Goal: Information Seeking & Learning: Check status

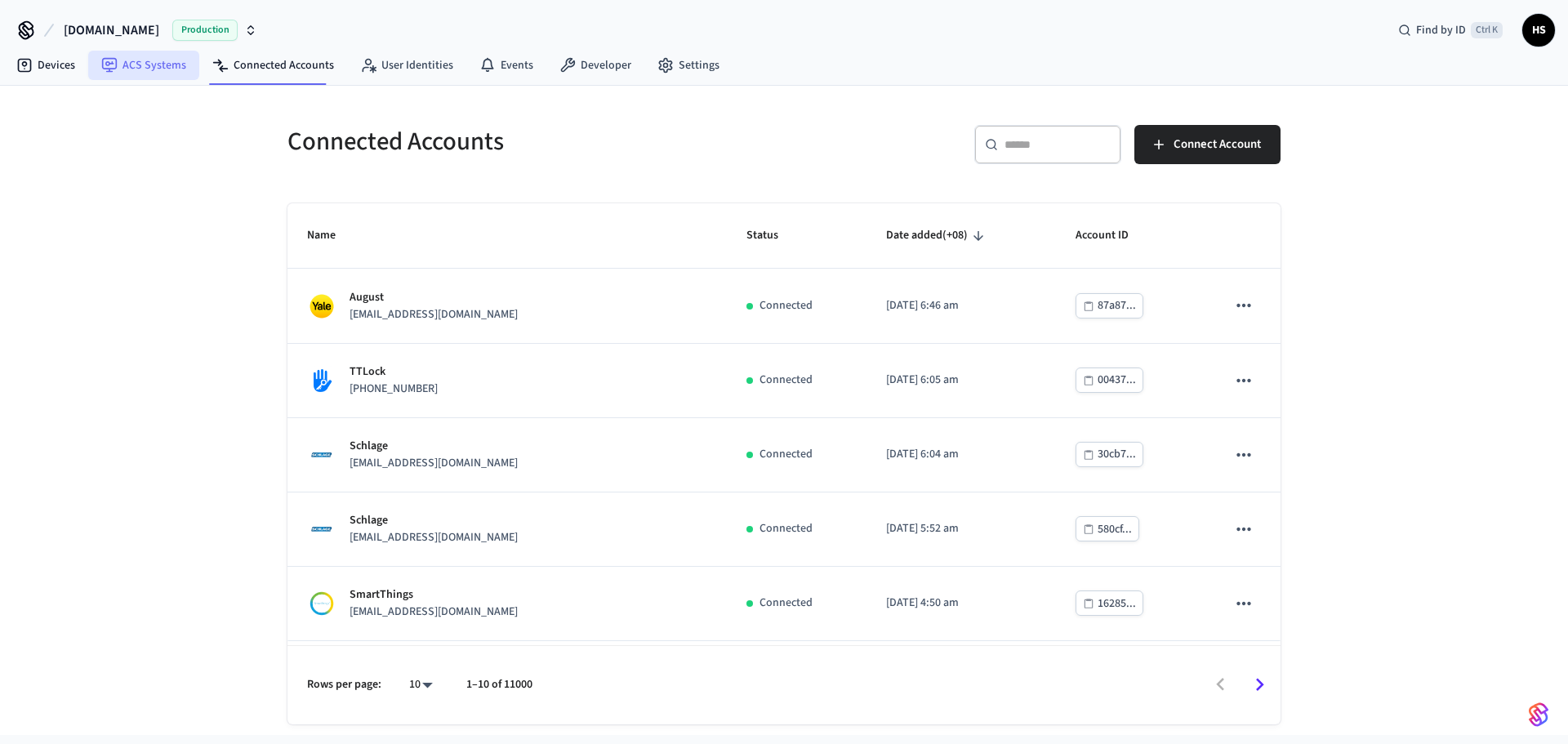
click at [76, 70] on link "Devices" at bounding box center [46, 65] width 85 height 29
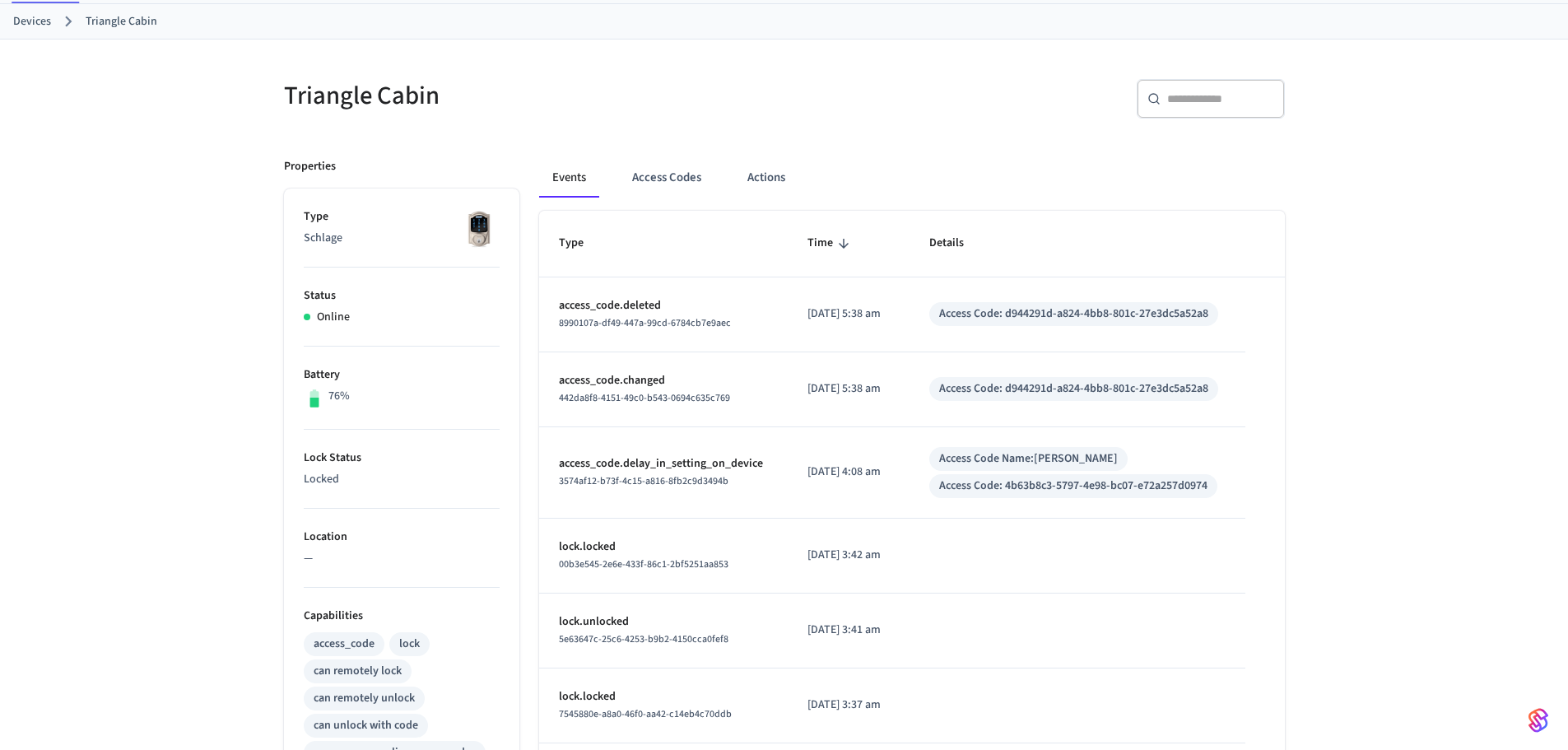
scroll to position [165, 0]
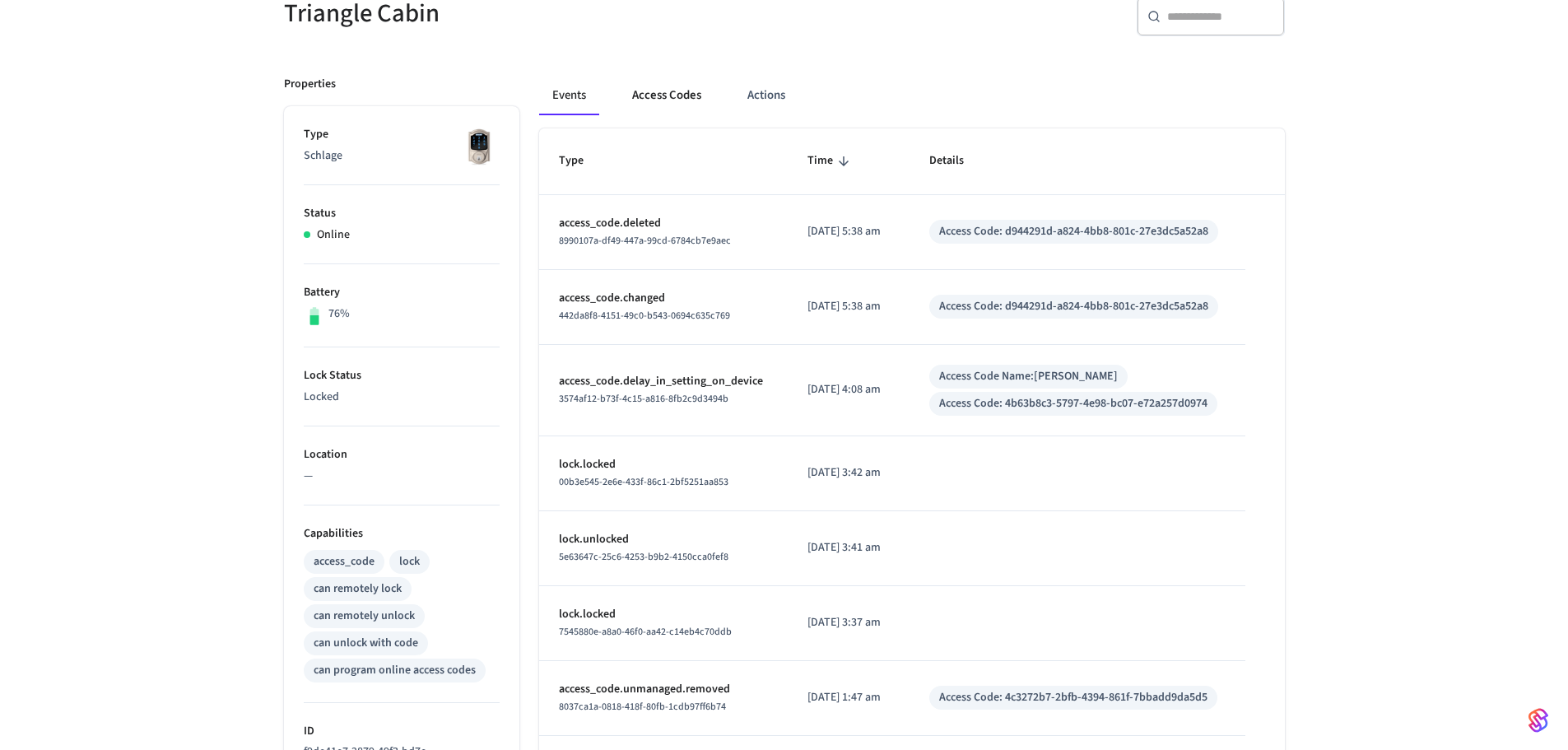
click at [643, 104] on button "Access Codes" at bounding box center [667, 95] width 95 height 39
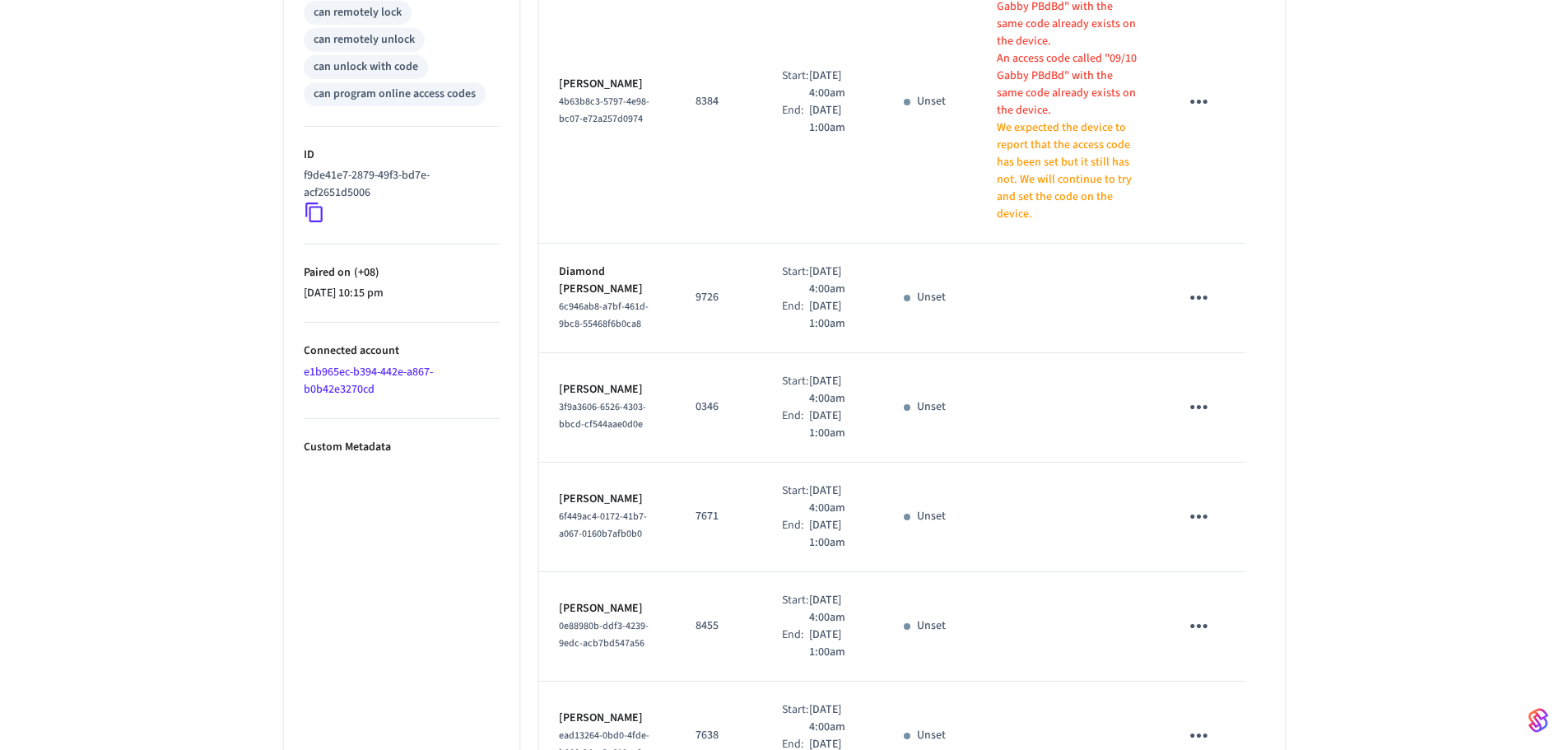
scroll to position [329, 0]
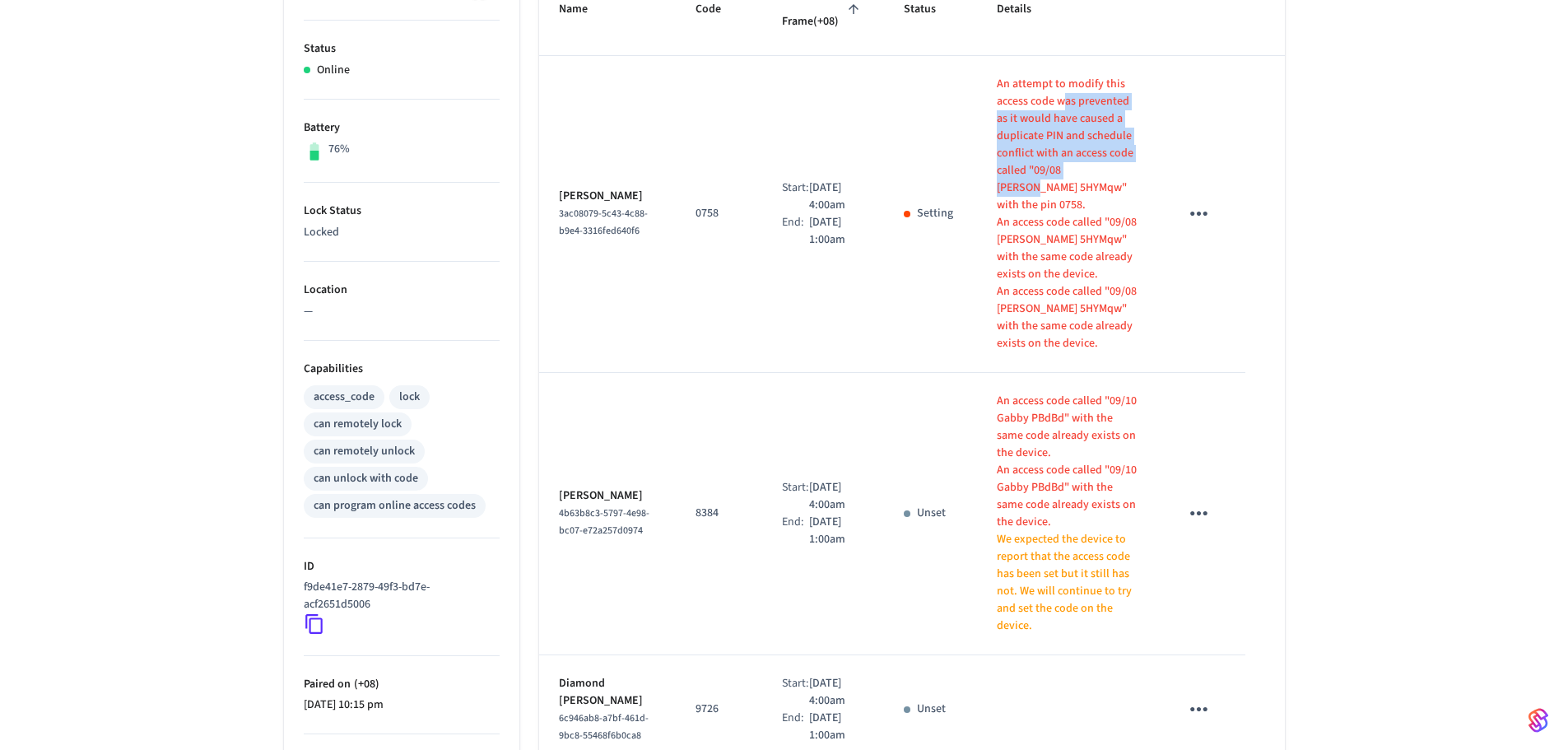
drag, startPoint x: 1057, startPoint y: 103, endPoint x: 1089, endPoint y: 174, distance: 77.9
click at [1089, 174] on p "An attempt to modify this access code was prevented as it would have caused a d…" at bounding box center [1068, 145] width 143 height 138
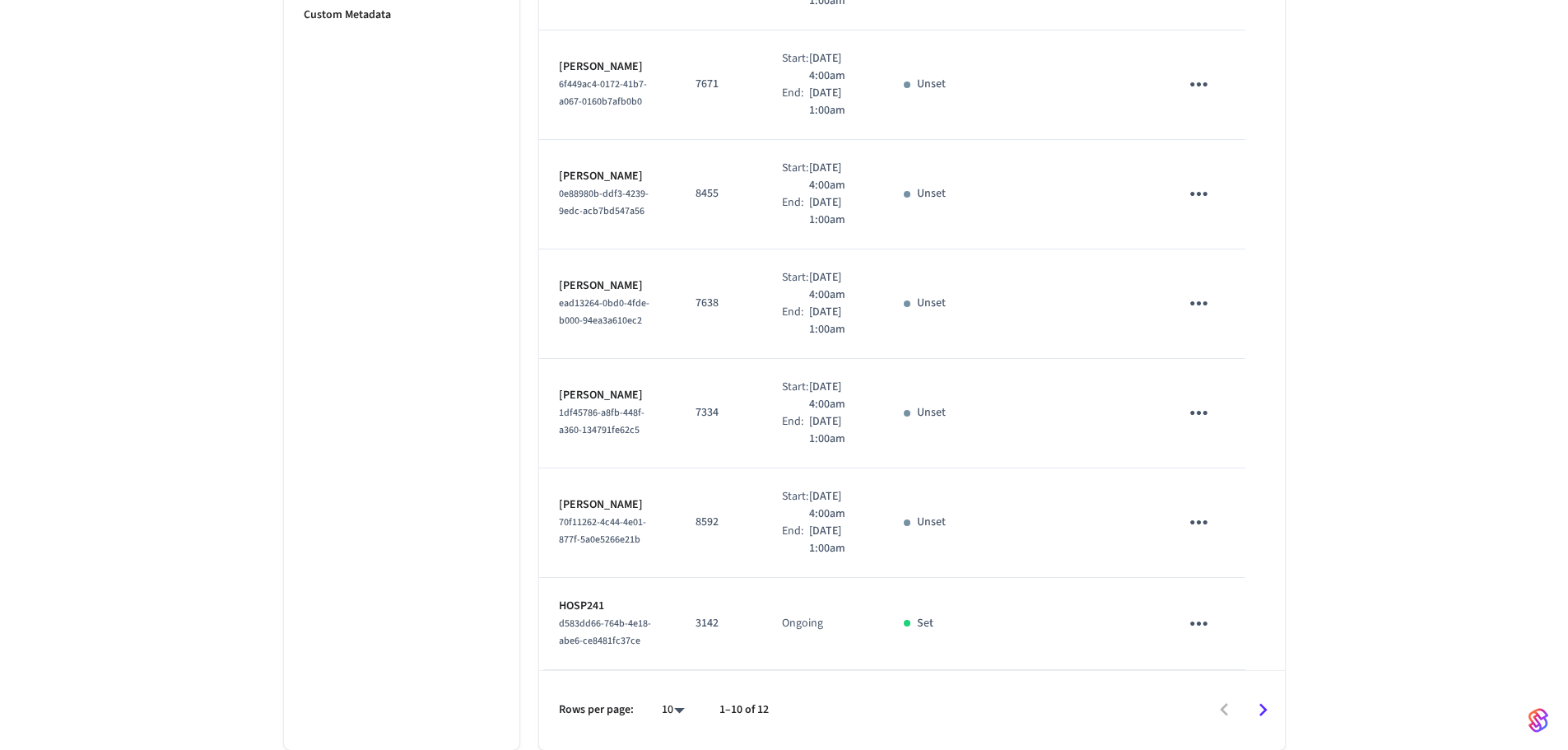
scroll to position [1276, 0]
click at [1258, 707] on icon "Go to next page" at bounding box center [1263, 710] width 26 height 26
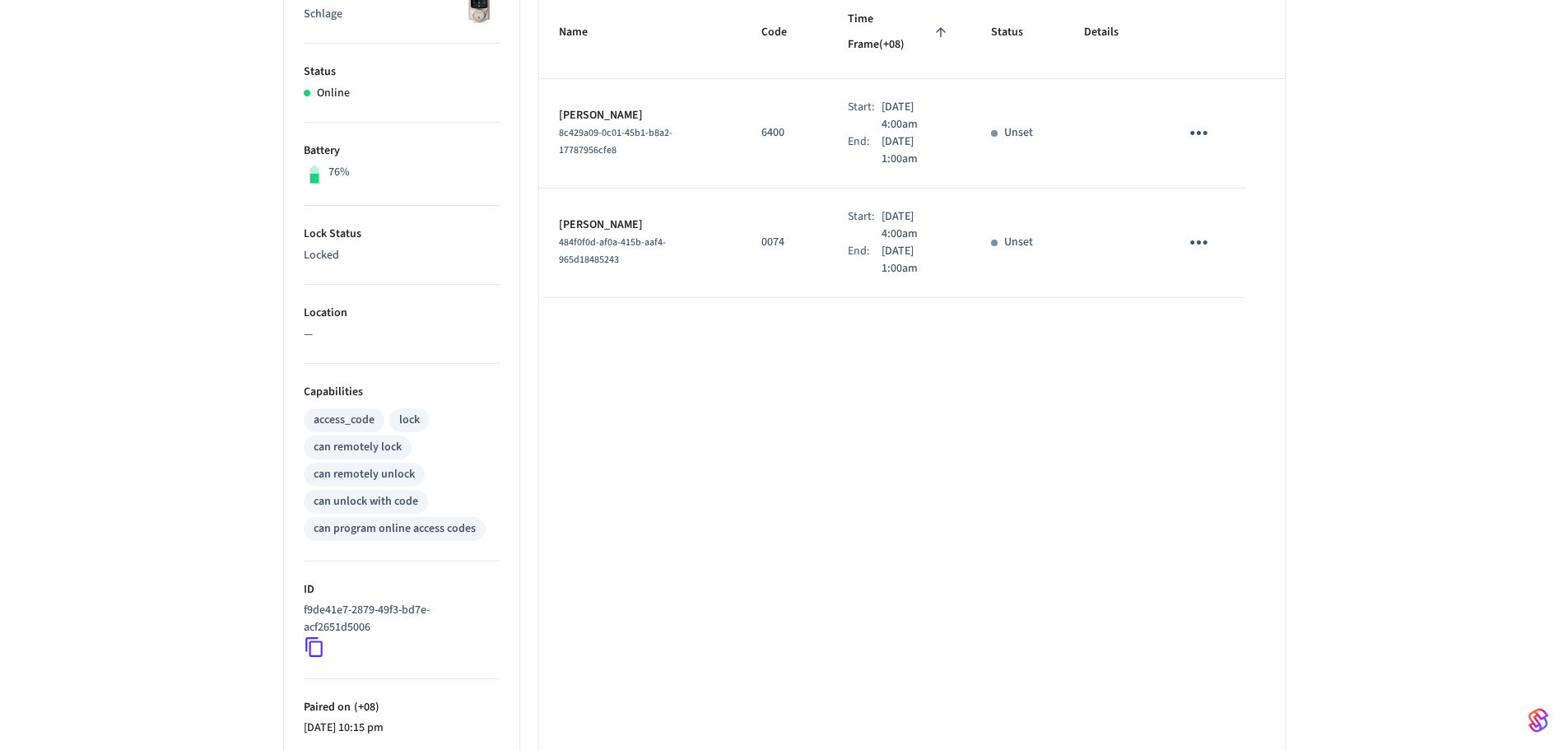
scroll to position [471, 0]
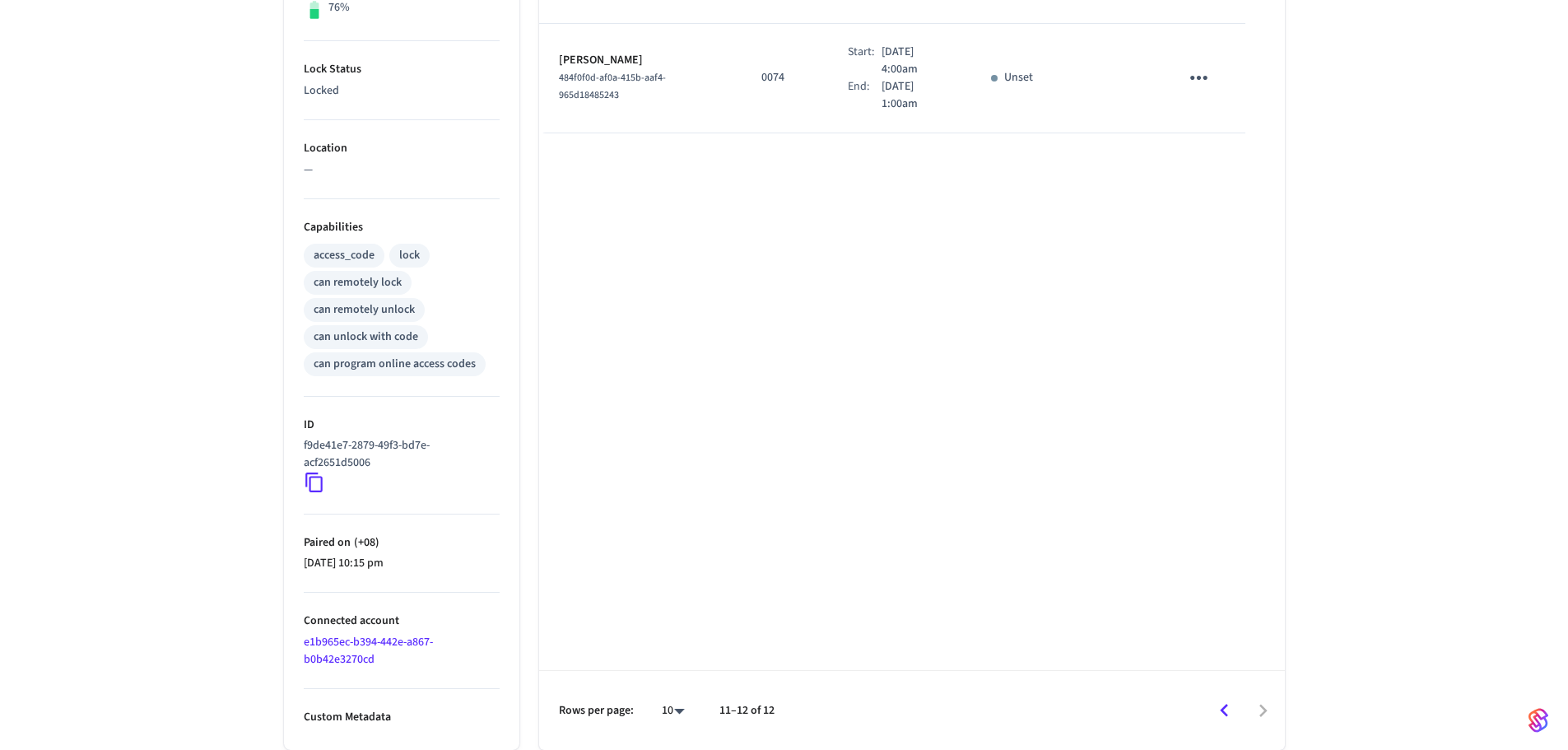
click at [1223, 700] on icon "Go to previous page" at bounding box center [1224, 711] width 26 height 26
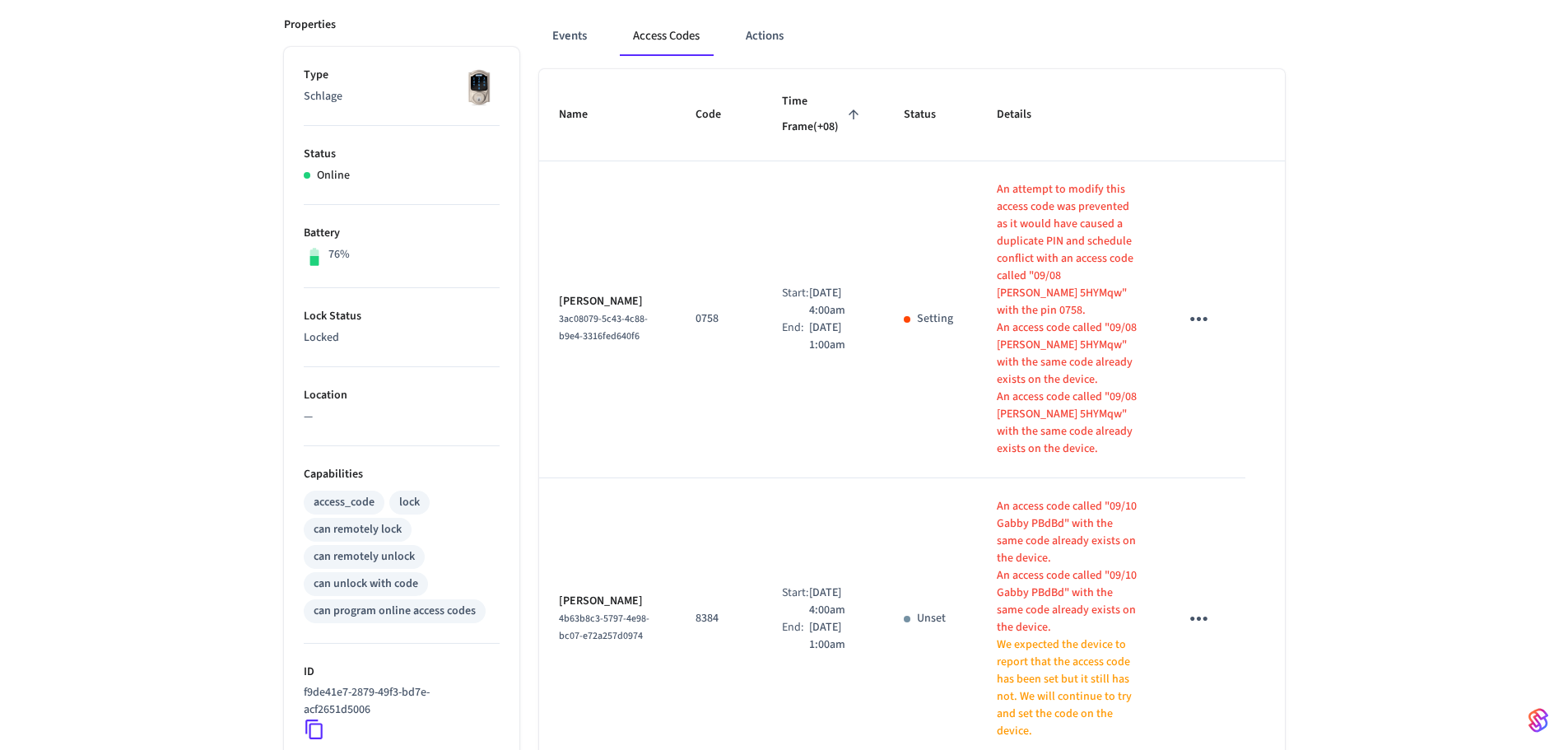
scroll to position [141, 0]
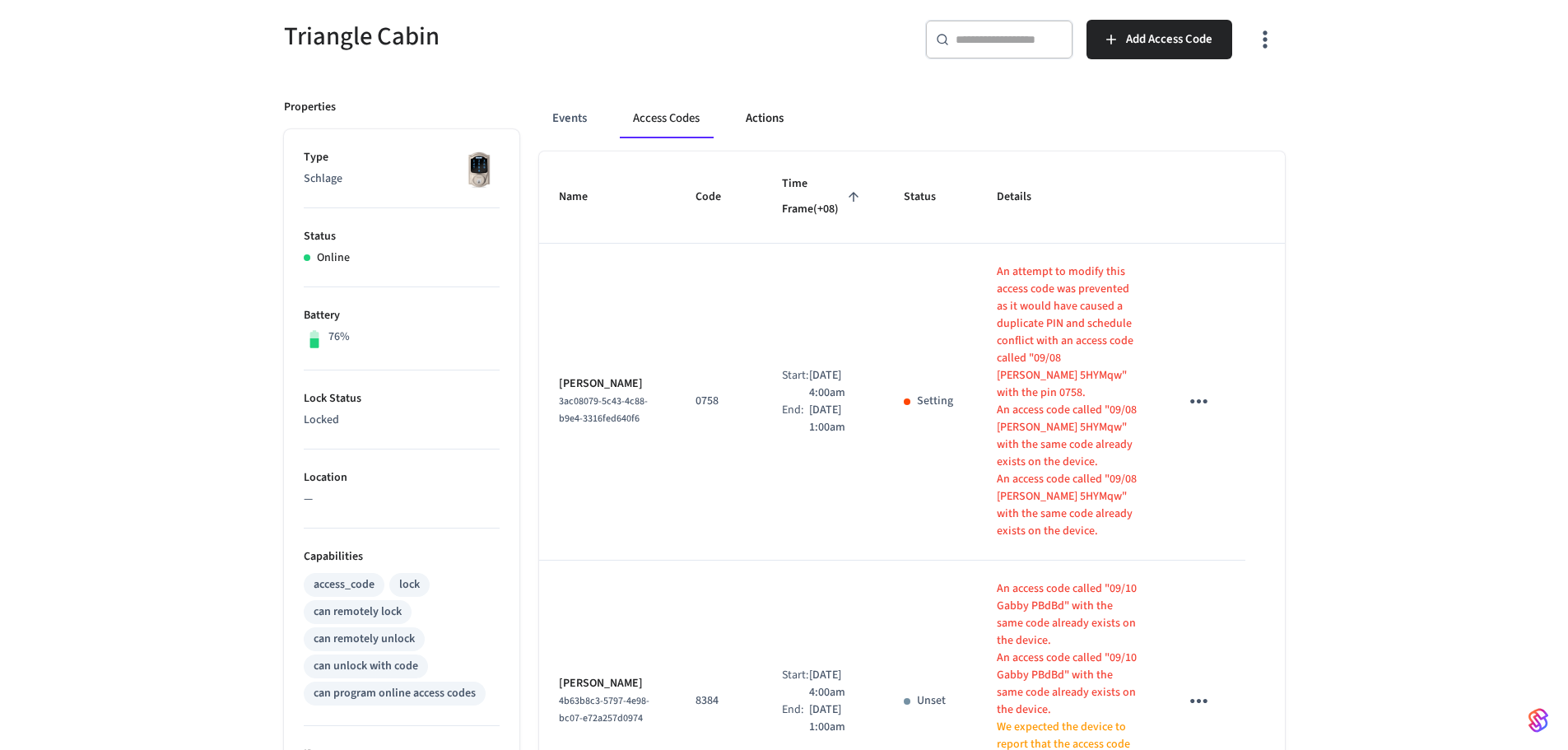
click at [770, 123] on button "Actions" at bounding box center [764, 118] width 64 height 39
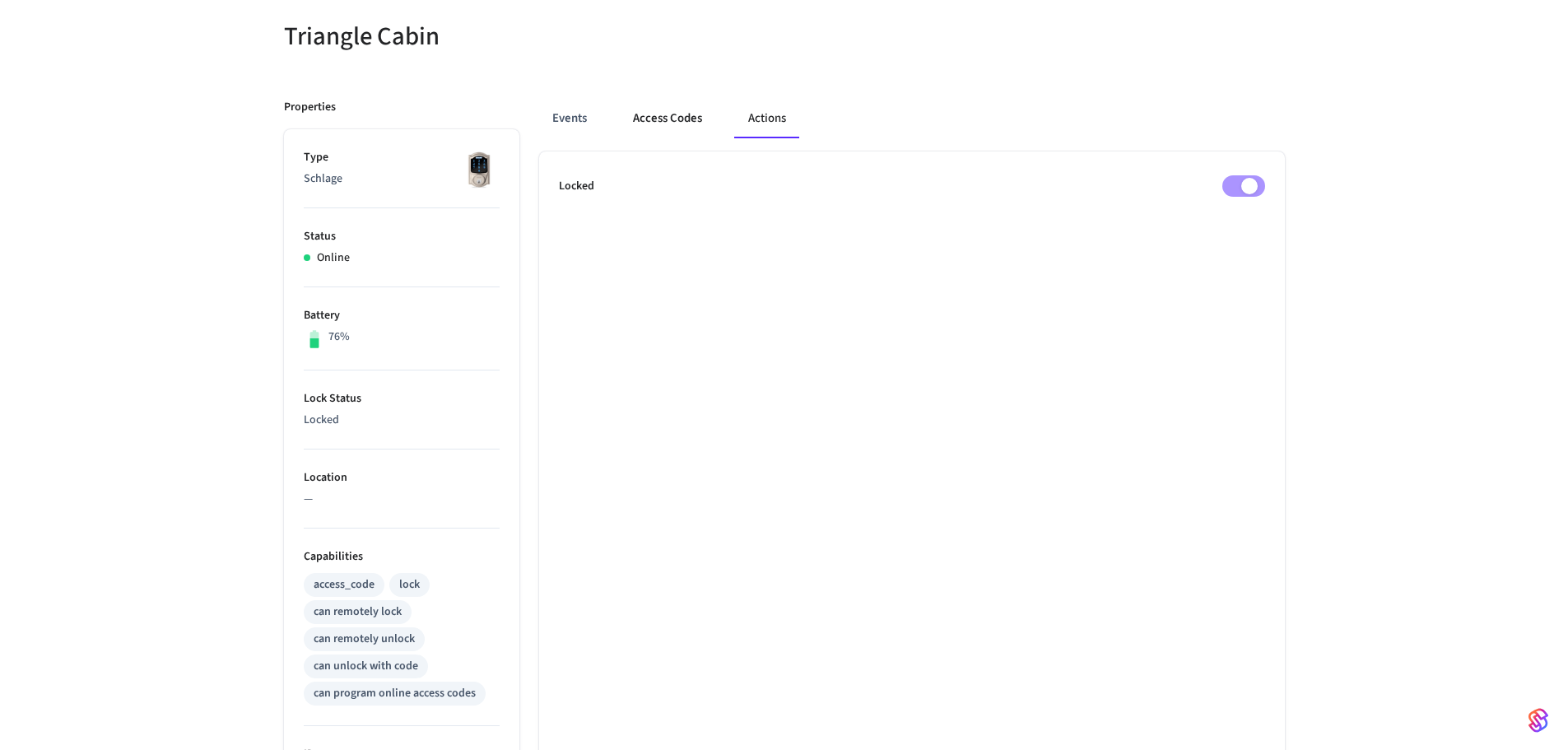
click at [681, 119] on button "Access Codes" at bounding box center [667, 118] width 95 height 39
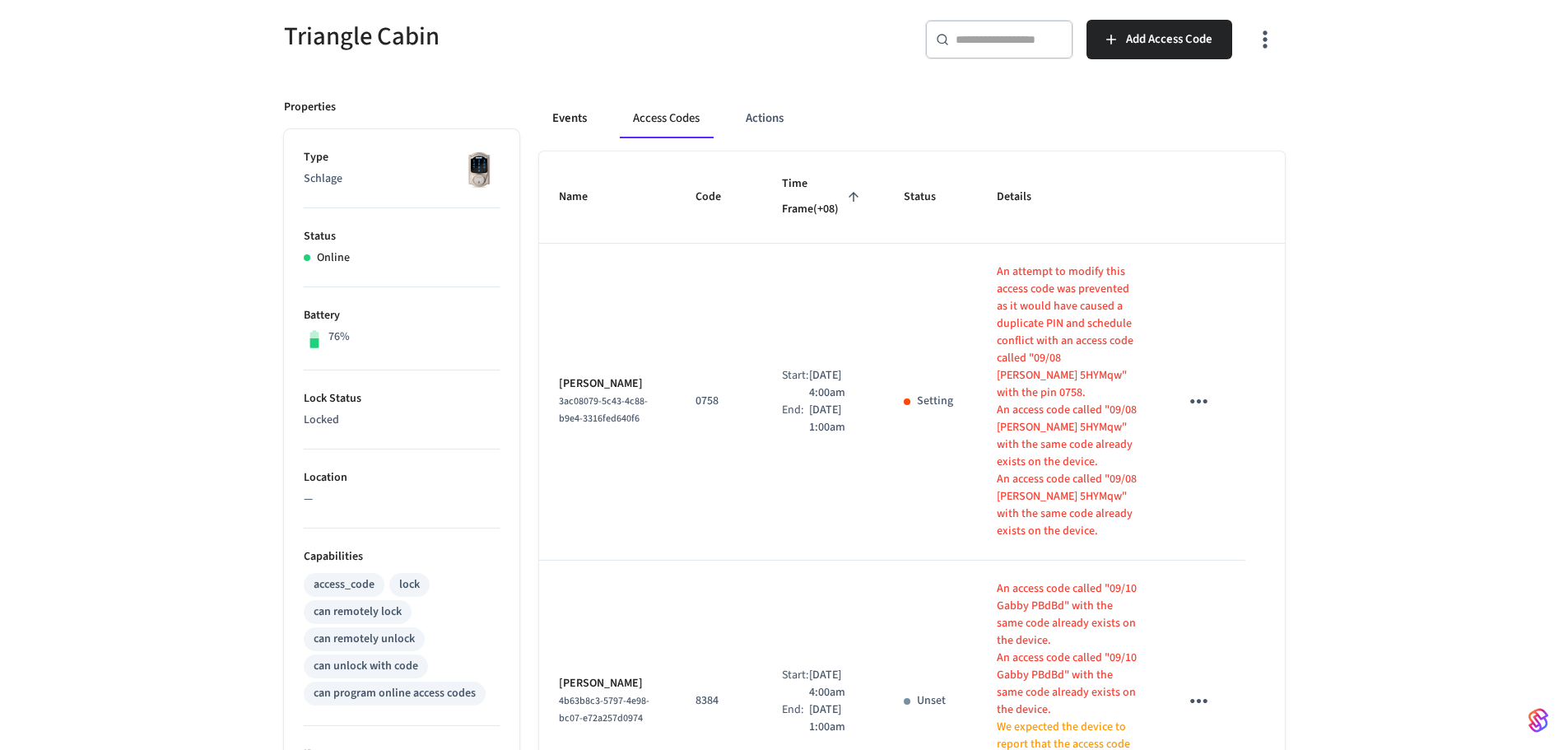
click at [570, 105] on button "Events" at bounding box center [569, 118] width 61 height 39
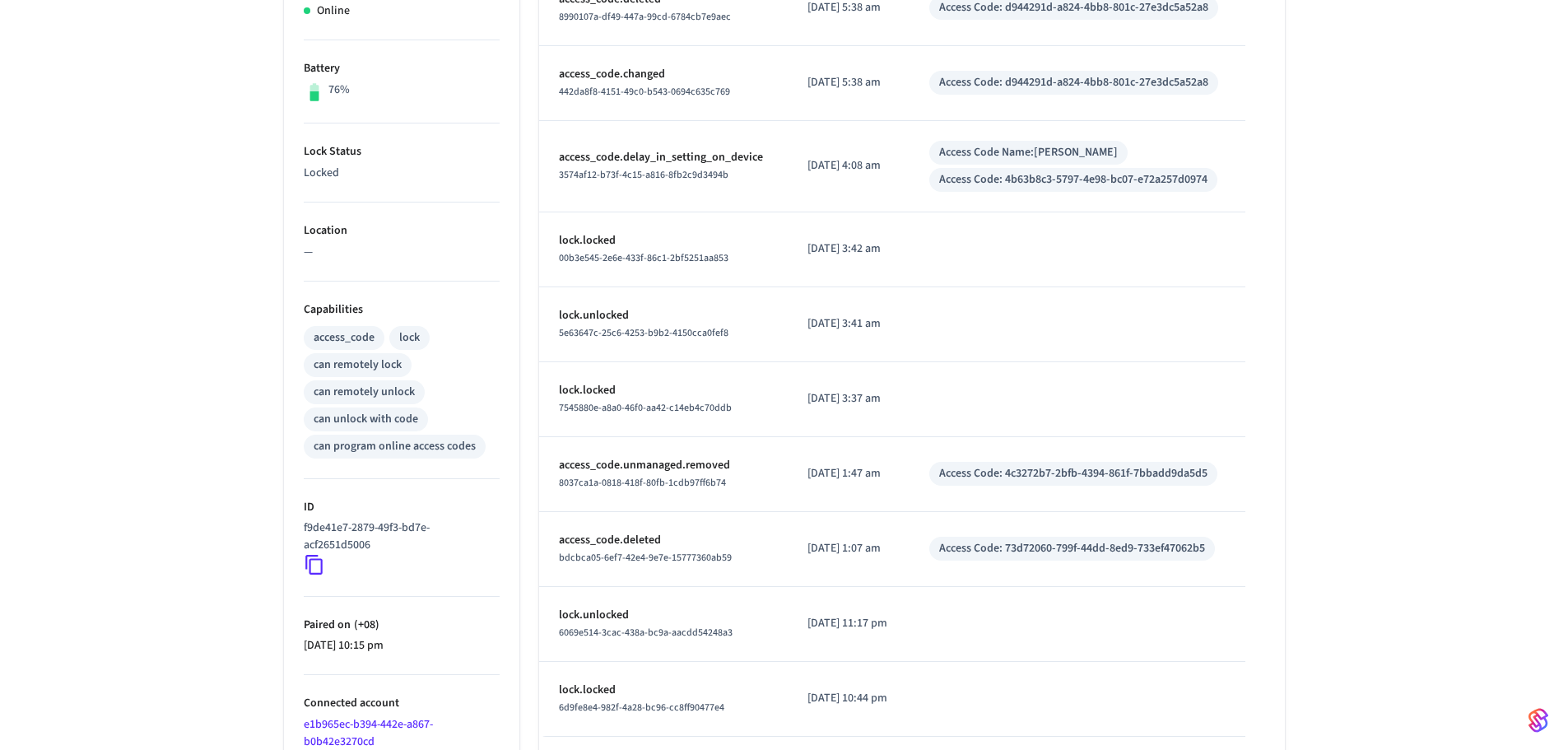
scroll to position [471, 0]
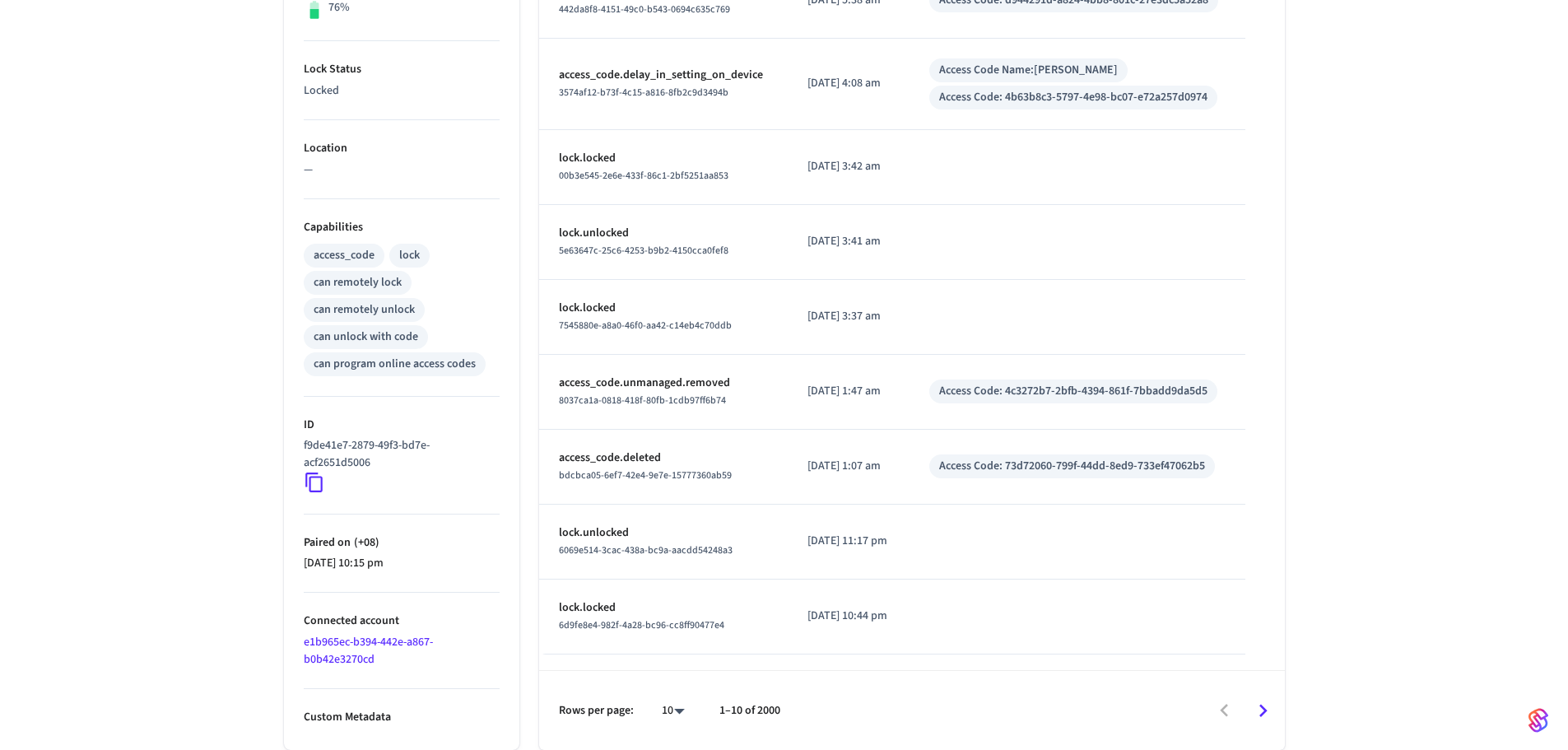
click at [1271, 708] on icon "Go to next page" at bounding box center [1263, 711] width 26 height 26
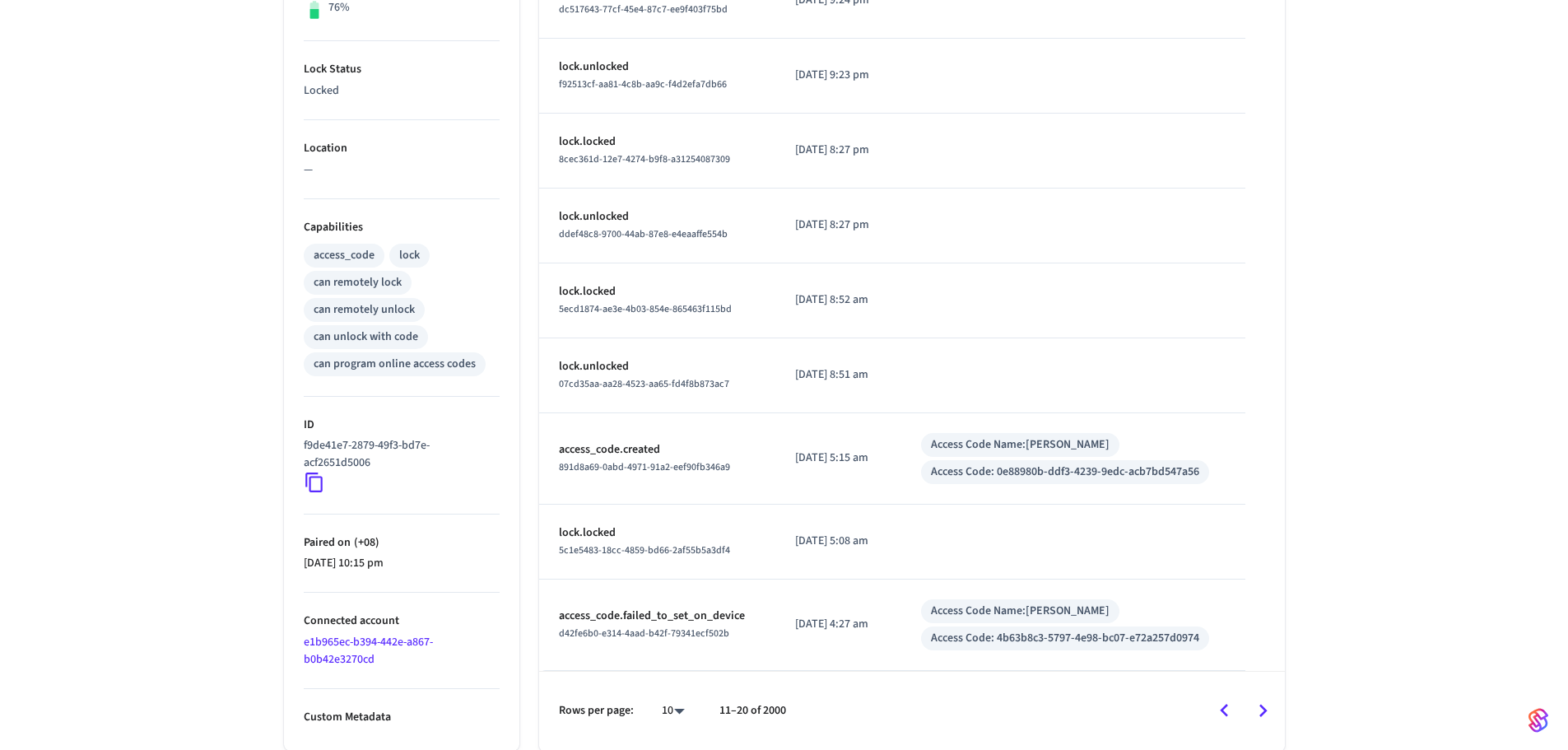
click at [1273, 710] on icon "Go to next page" at bounding box center [1263, 711] width 26 height 26
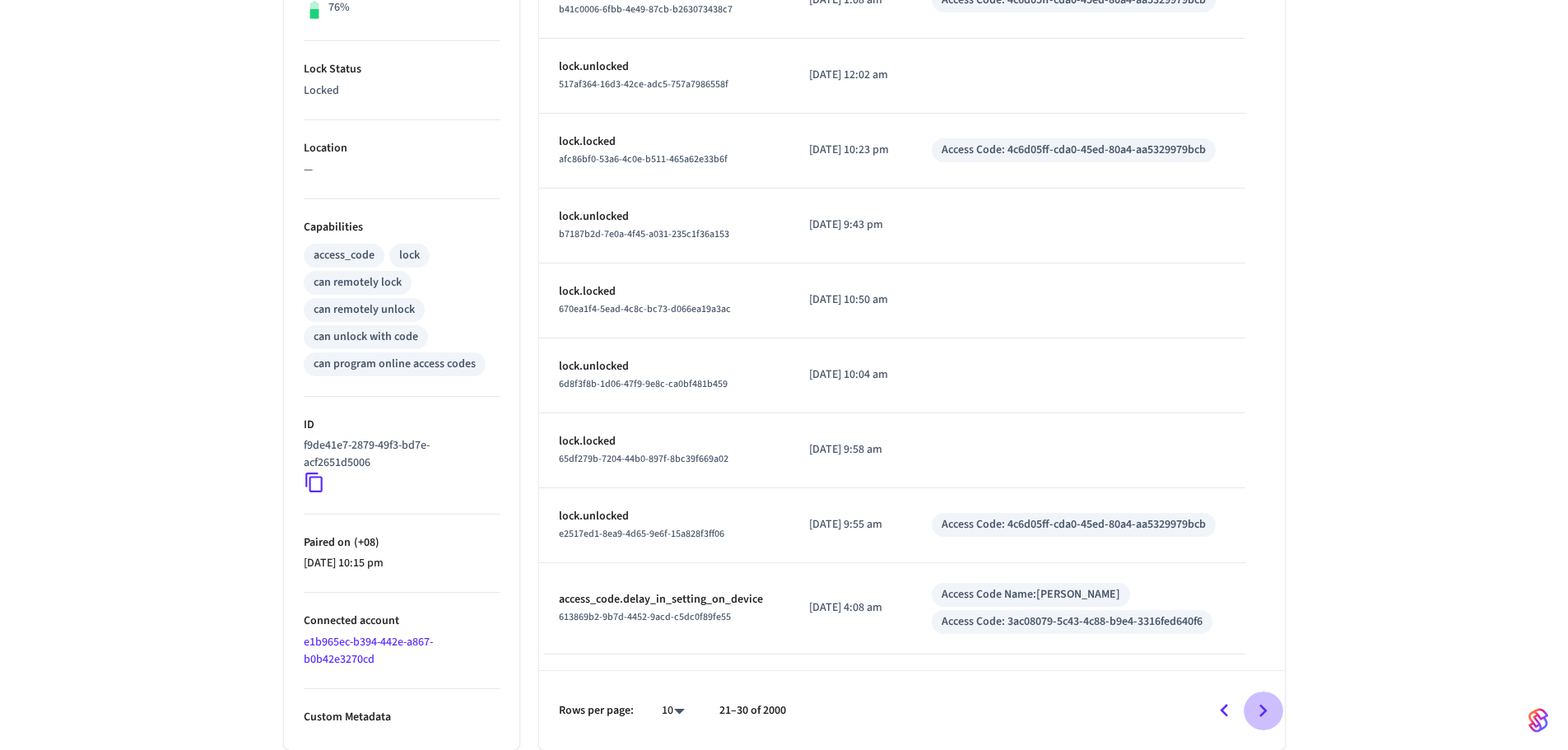
click at [1273, 710] on icon "Go to next page" at bounding box center [1263, 711] width 26 height 26
